Goal: Information Seeking & Learning: Learn about a topic

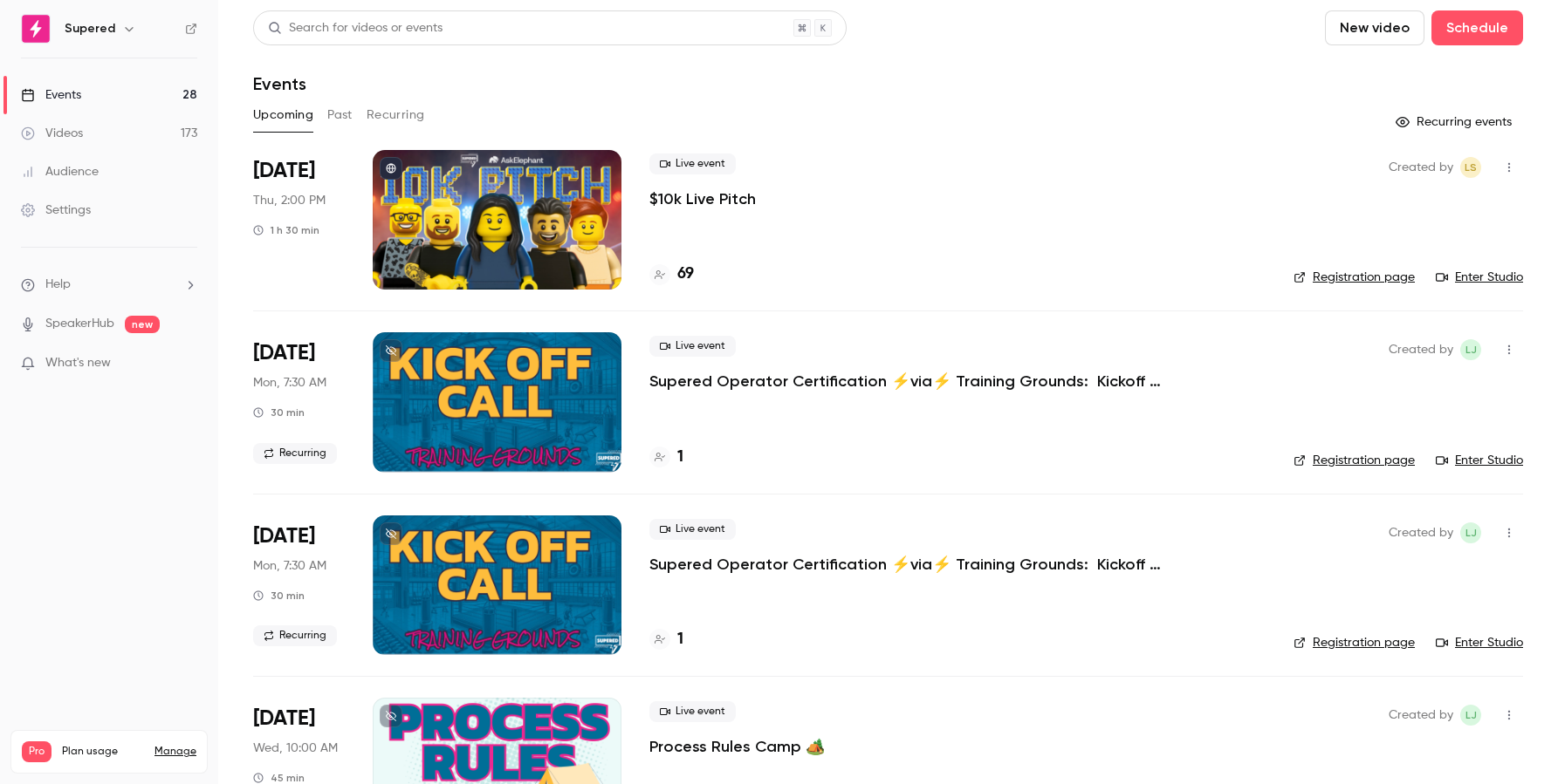
click at [77, 136] on div "Videos" at bounding box center [51, 133] width 62 height 17
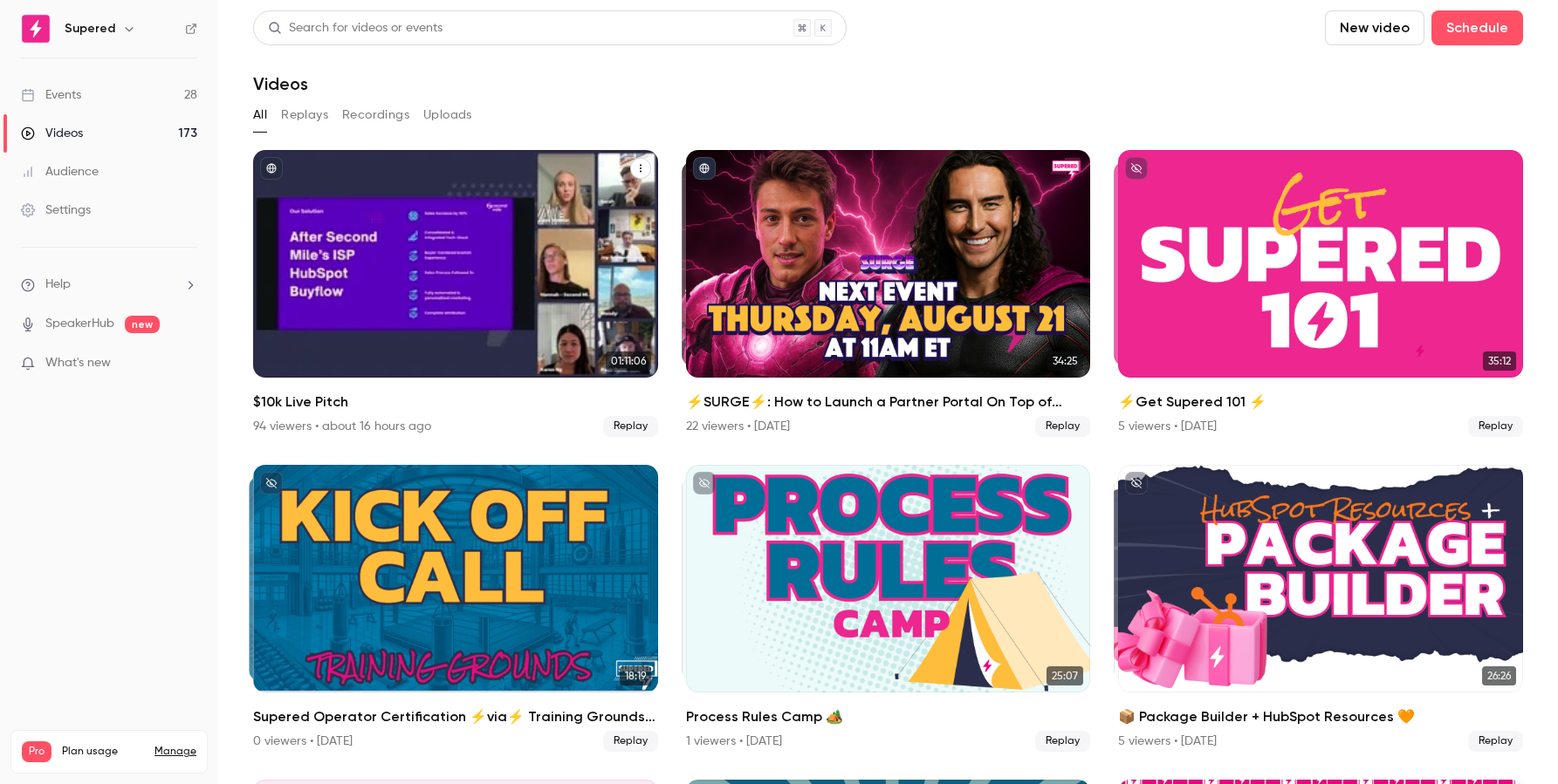
click at [292, 425] on div "94 viewers • about 16 hours ago" at bounding box center [341, 426] width 178 height 17
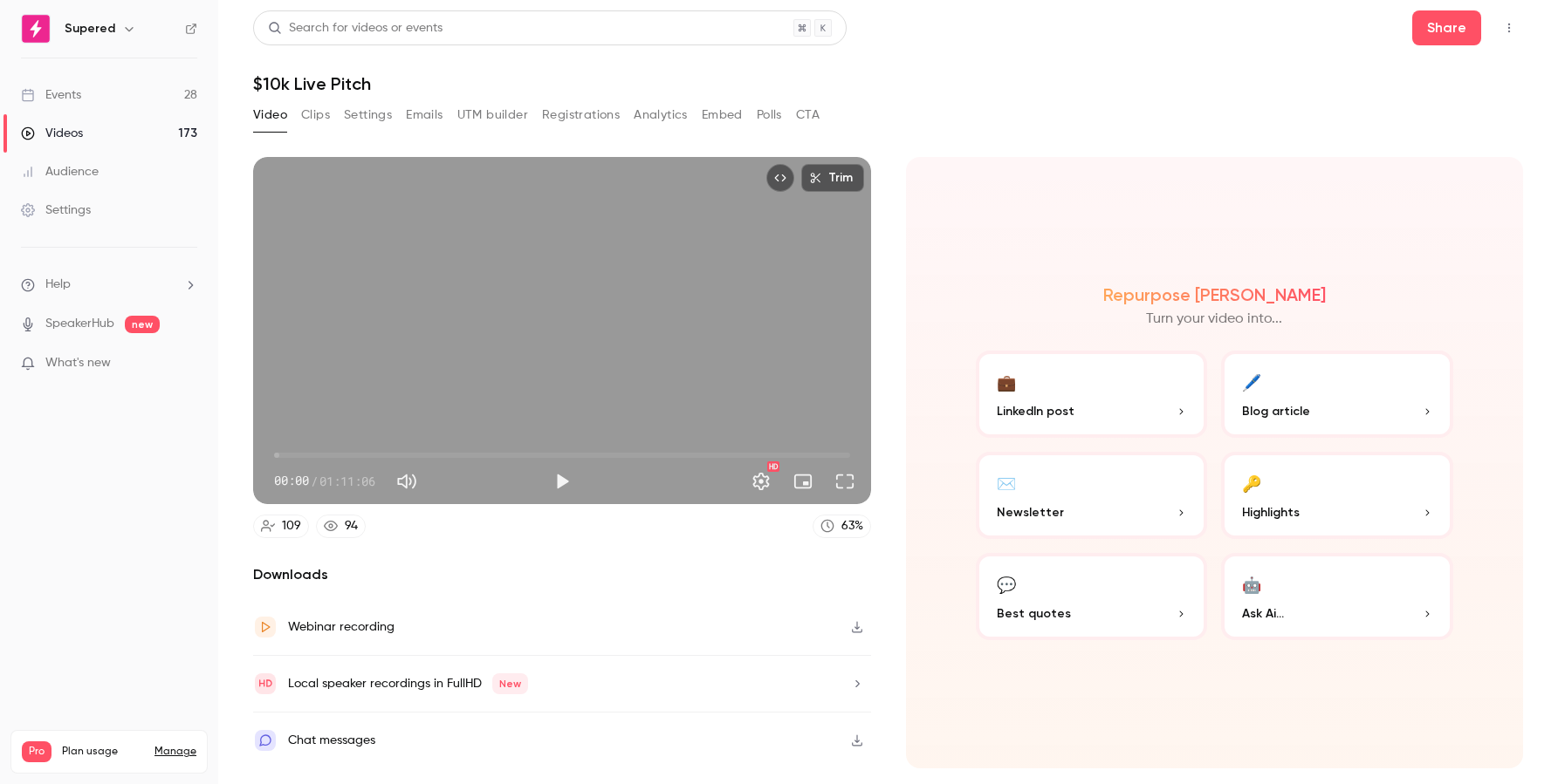
click at [78, 96] on div "Events" at bounding box center [51, 95] width 60 height 17
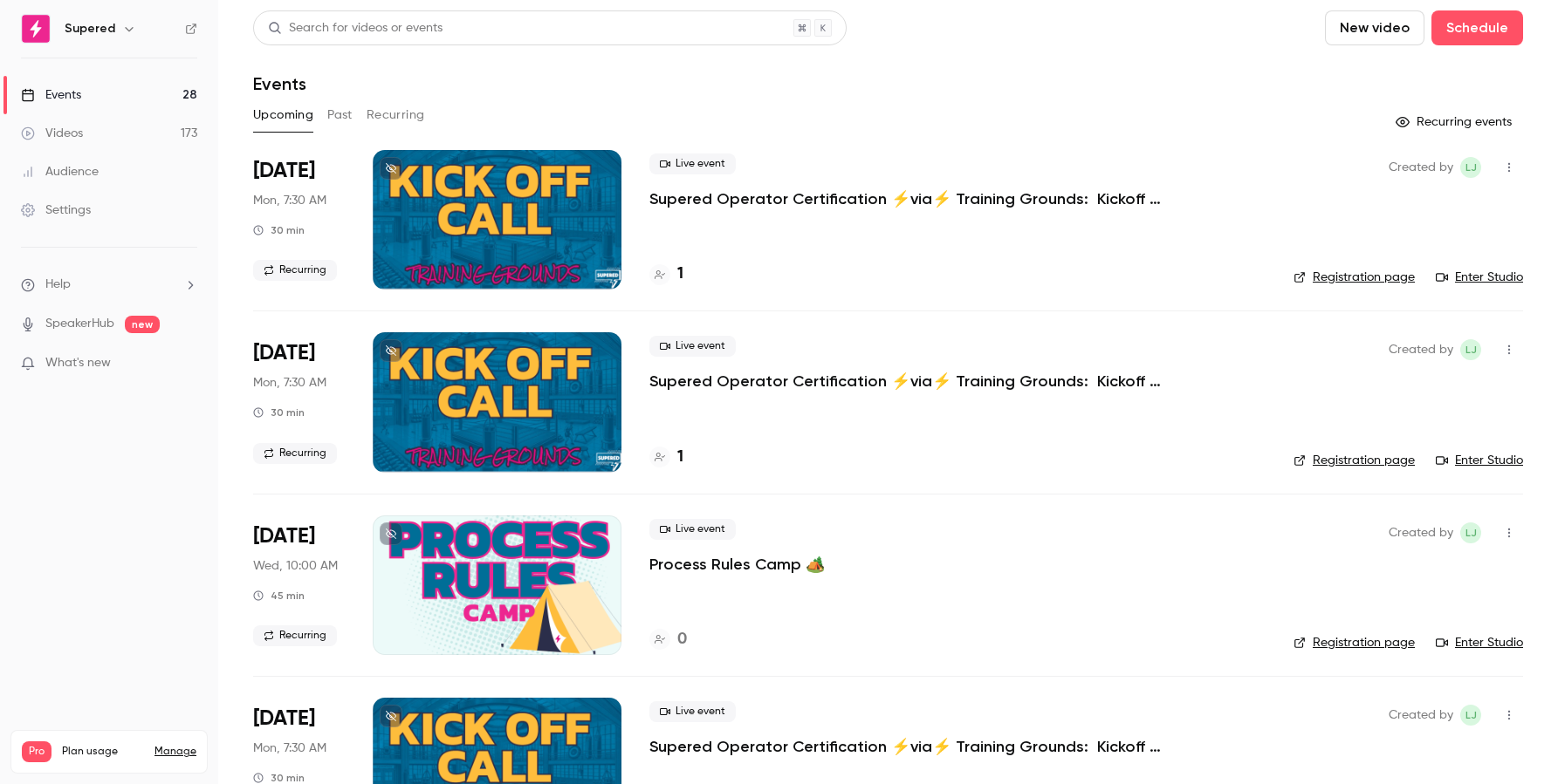
click at [58, 132] on div "Videos" at bounding box center [51, 133] width 62 height 17
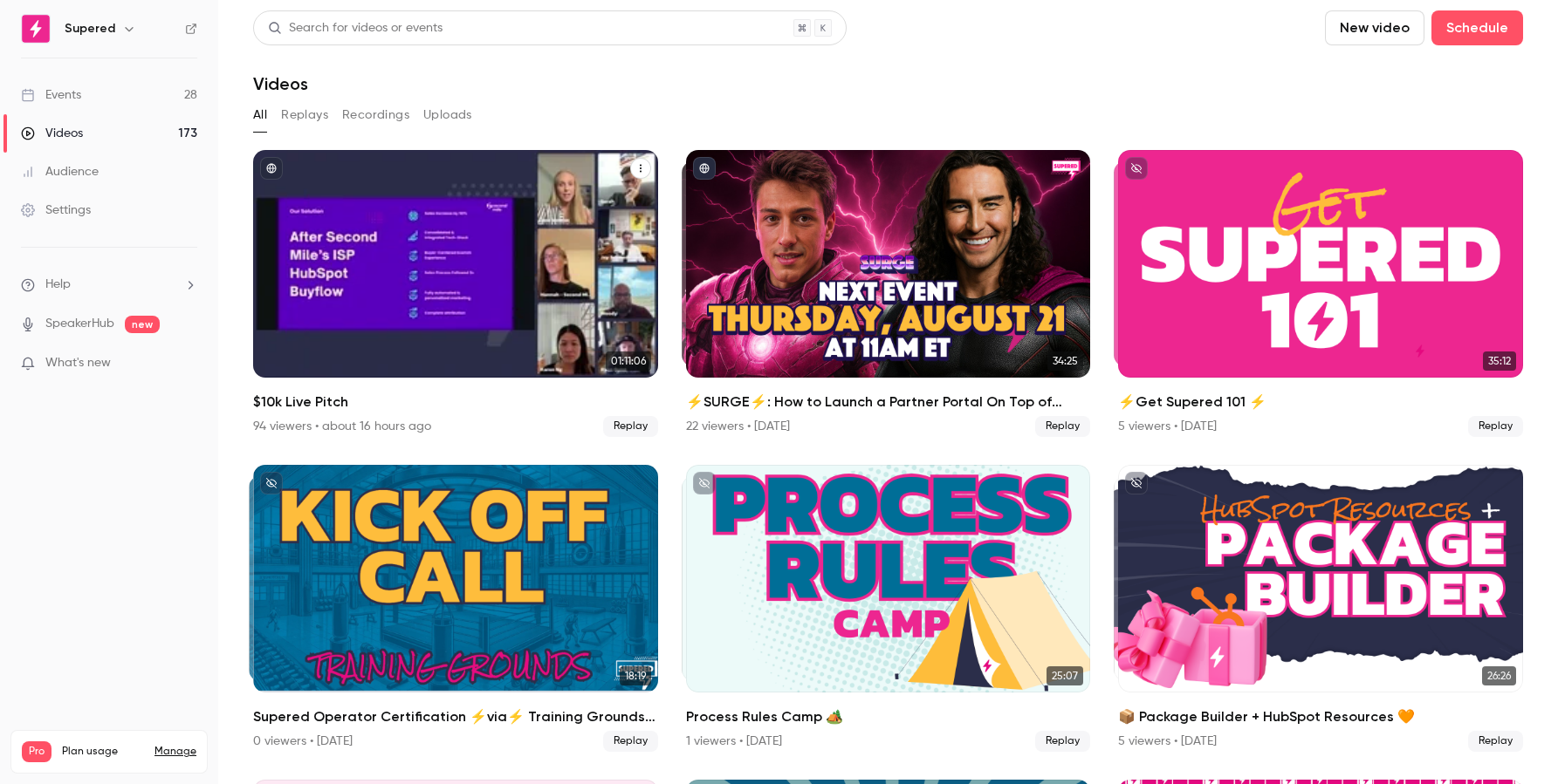
click at [582, 328] on div "$10k Live Pitch" at bounding box center [455, 263] width 405 height 227
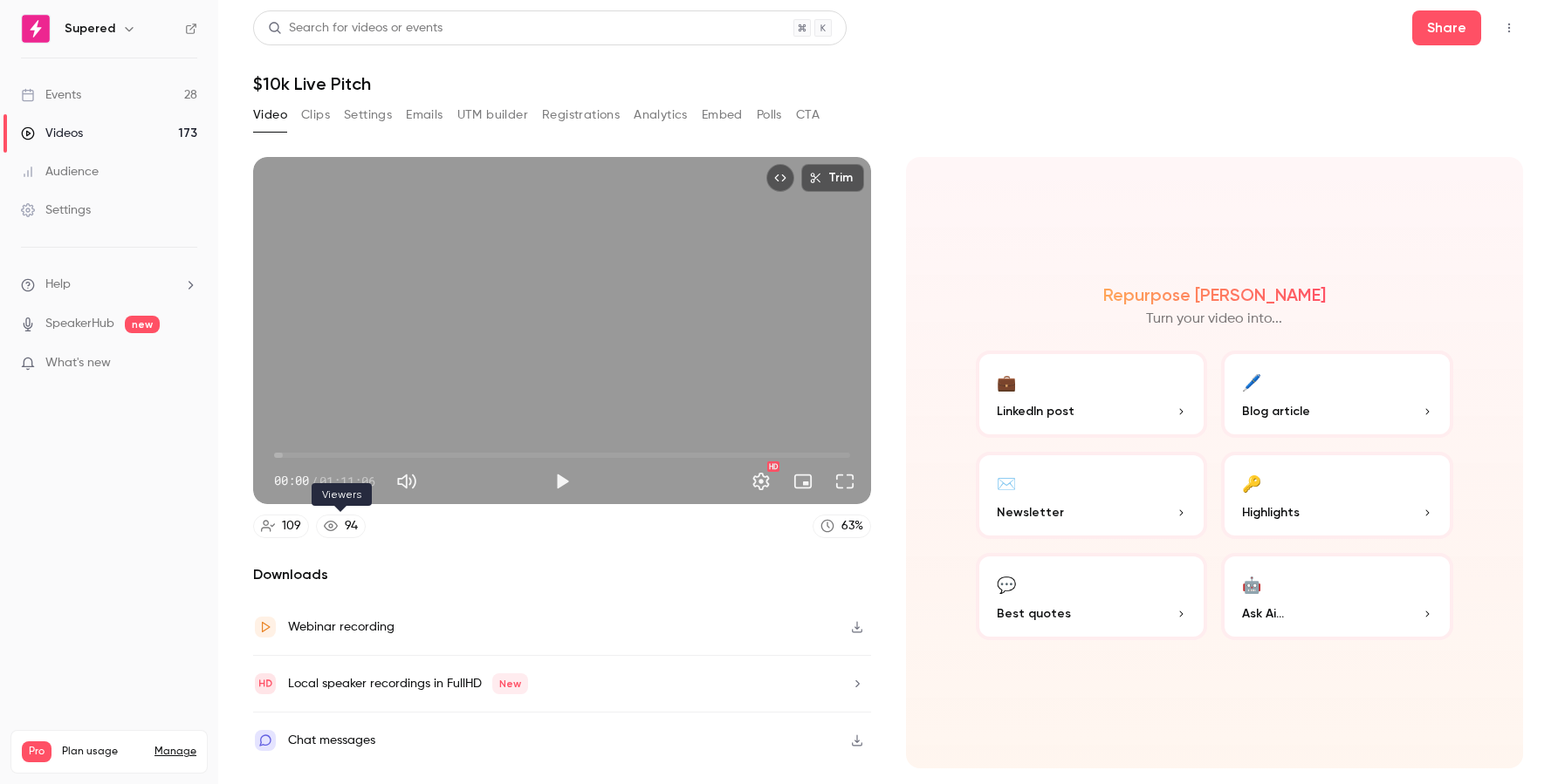
click at [338, 525] on link "94" at bounding box center [340, 526] width 50 height 23
